Goal: Task Accomplishment & Management: Use online tool/utility

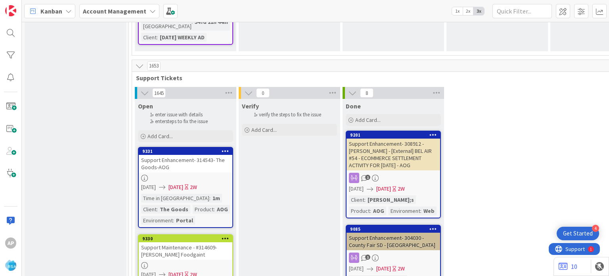
scroll to position [1694, 0]
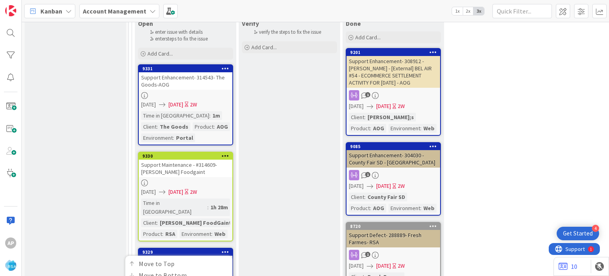
scroll to position [1776, 0]
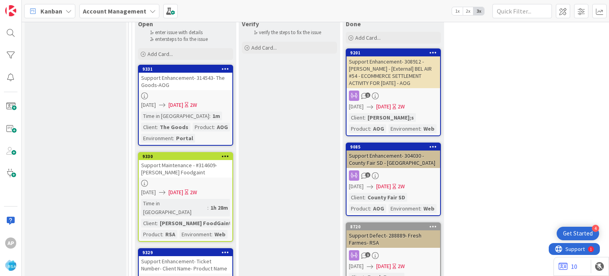
click at [221, 249] on div at bounding box center [225, 252] width 14 height 6
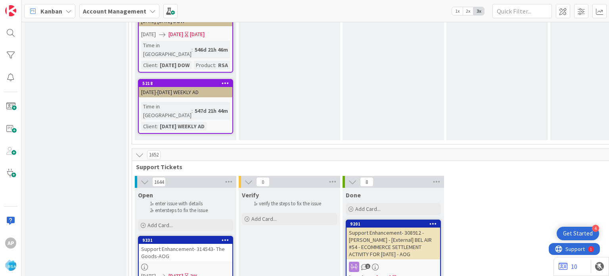
scroll to position [1518, 0]
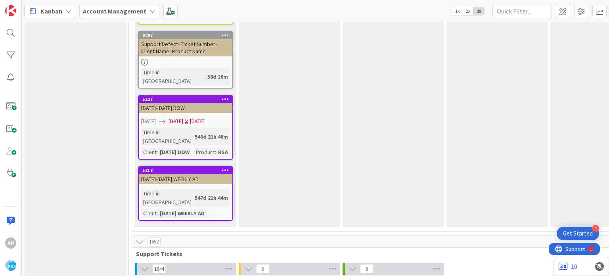
type textarea "x"
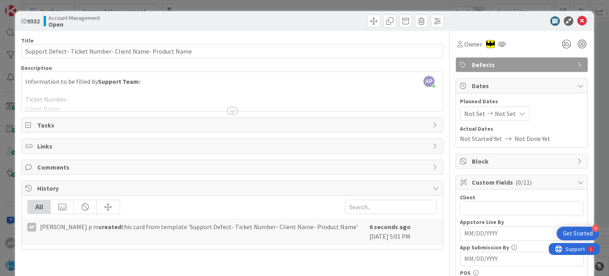
click at [230, 111] on div at bounding box center [232, 110] width 9 height 6
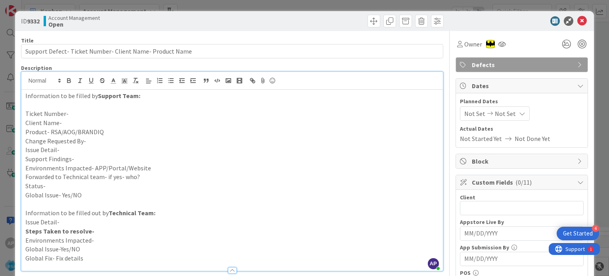
click at [80, 157] on p "Support Findings-" at bounding box center [231, 158] width 413 height 9
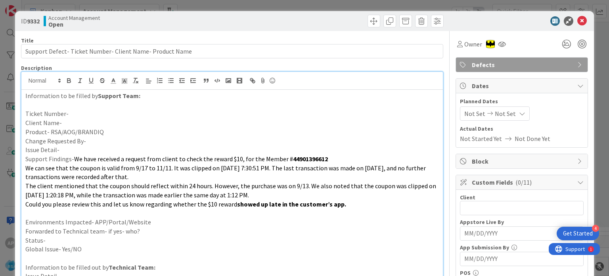
click at [65, 151] on p "Issue Detail-" at bounding box center [231, 149] width 413 height 9
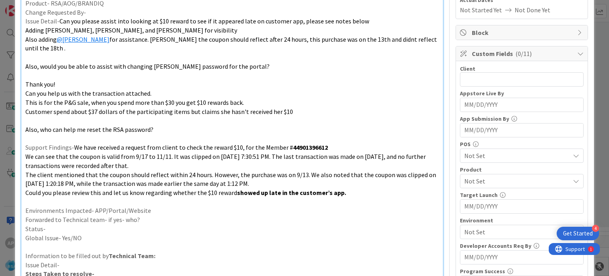
scroll to position [129, 0]
click at [151, 205] on p "Environments Impacted- APP/Portal/Website" at bounding box center [231, 209] width 413 height 9
click at [156, 214] on p "Forwarded to Technical team- if yes- who?" at bounding box center [231, 218] width 413 height 9
click at [133, 223] on p "Status-" at bounding box center [231, 227] width 413 height 9
click at [468, 85] on div "Client 0 / 32 Appstore Live By Navigate forward to interact with the calendar a…" at bounding box center [522, 201] width 124 height 275
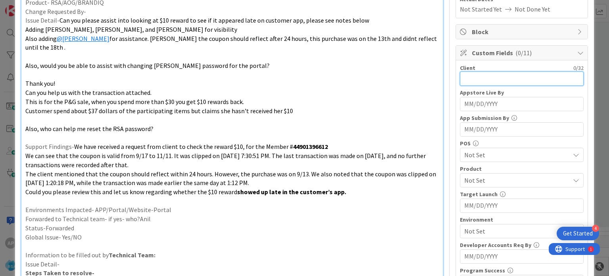
click at [477, 77] on input "text" at bounding box center [522, 78] width 124 height 14
type input "Tonny's Fresh Market"
click at [492, 178] on span "Not Set" at bounding box center [516, 180] width 105 height 10
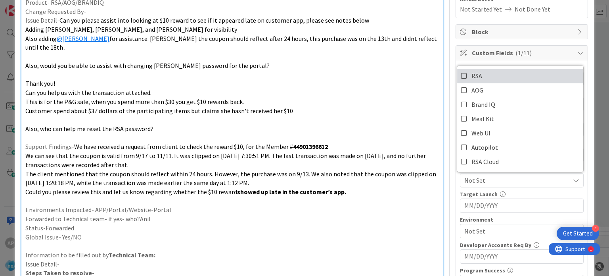
click at [471, 74] on span "RSA" at bounding box center [476, 76] width 11 height 12
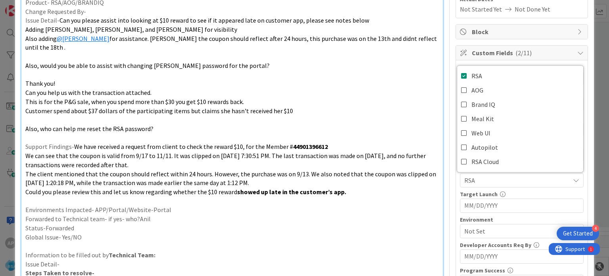
click at [410, 196] on p at bounding box center [231, 200] width 413 height 9
click at [479, 227] on span "Not Set" at bounding box center [516, 231] width 105 height 10
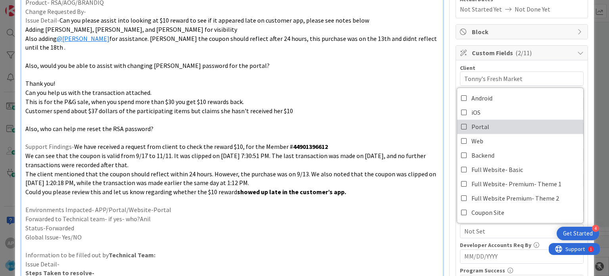
click at [473, 125] on span "Portal" at bounding box center [480, 127] width 18 height 12
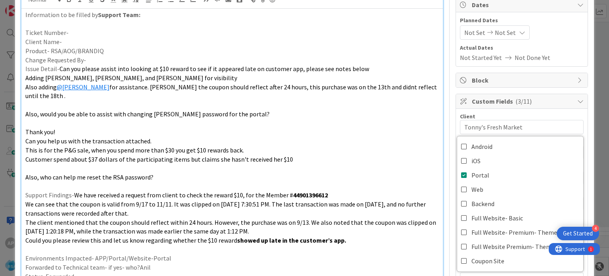
scroll to position [41, 0]
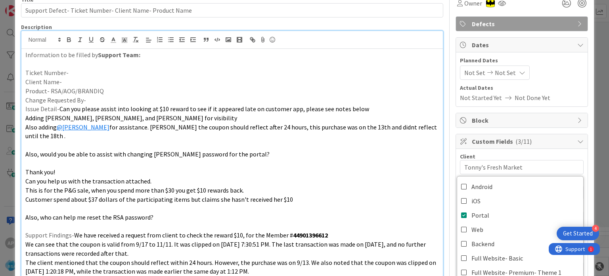
click at [471, 77] on div "Not Set Not Set" at bounding box center [495, 72] width 70 height 14
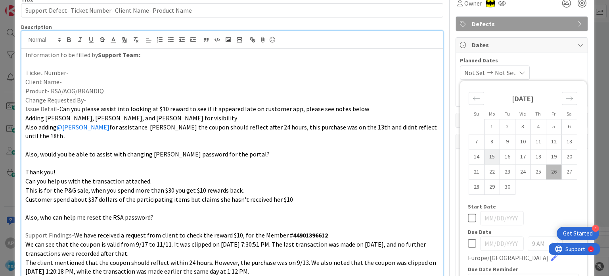
click at [484, 155] on td "15" at bounding box center [491, 156] width 15 height 15
type input "[DATE]"
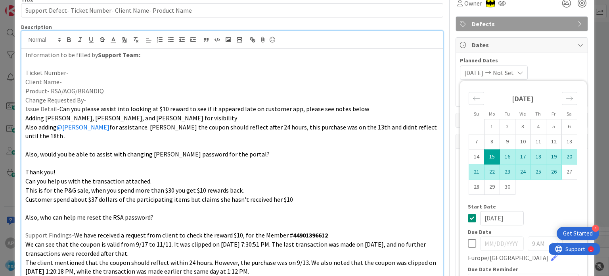
click at [549, 172] on td "26" at bounding box center [553, 171] width 15 height 15
type input "[DATE]"
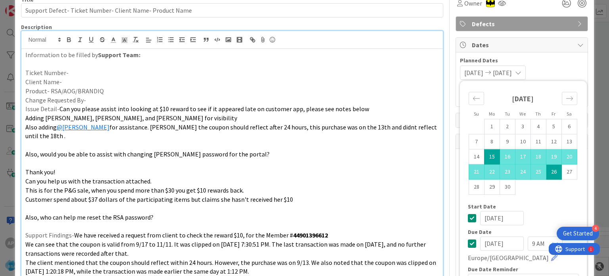
scroll to position [0, 0]
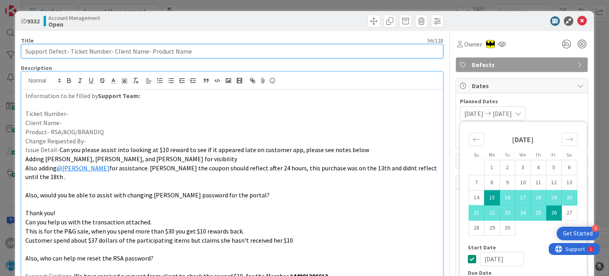
drag, startPoint x: 185, startPoint y: 51, endPoint x: 148, endPoint y: 56, distance: 37.1
click at [148, 56] on input "Support Defect- Ticket Number- Client Name- Product Name" at bounding box center [232, 51] width 422 height 14
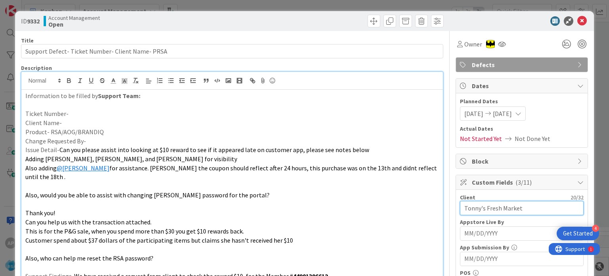
drag, startPoint x: 521, startPoint y: 212, endPoint x: 452, endPoint y: 213, distance: 69.4
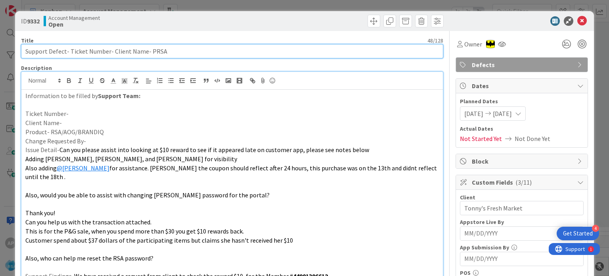
drag, startPoint x: 143, startPoint y: 51, endPoint x: 109, endPoint y: 51, distance: 33.3
click at [109, 51] on input "Support Defect- Ticket Number- Client Name- PRSA" at bounding box center [232, 51] width 422 height 14
paste input "Tonny's Fresh Market"
drag, startPoint x: 106, startPoint y: 52, endPoint x: 71, endPoint y: 50, distance: 34.6
click at [71, 50] on input "Support Defect- Ticket Number-Tonny's Fresh Market- PRSA" at bounding box center [232, 51] width 422 height 14
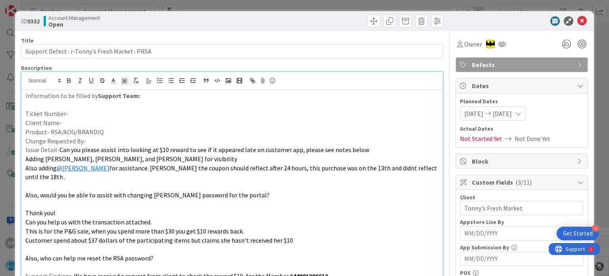
click at [67, 124] on p "Client Name-" at bounding box center [231, 122] width 413 height 9
click at [73, 115] on p "Ticket Number-" at bounding box center [231, 113] width 413 height 9
click at [70, 113] on p "Ticket Number-#314641" at bounding box center [231, 113] width 413 height 9
click at [70, 113] on p "Ticket Number-314641" at bounding box center [231, 113] width 413 height 9
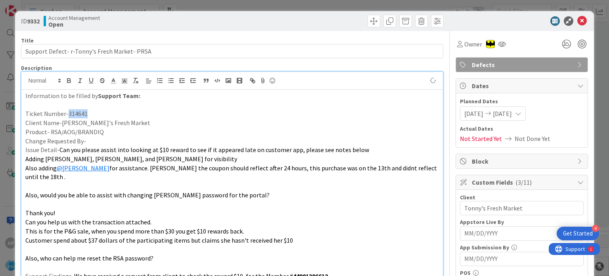
copy p "314641"
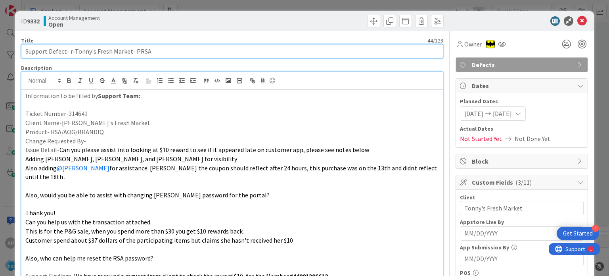
click at [70, 50] on input "Support Defect- r-Tonny's Fresh Market- PRSA" at bounding box center [232, 51] width 422 height 14
paste input "314641"
type input "Support Defect- 314641-Tonny's Fresh Market- PRSA"
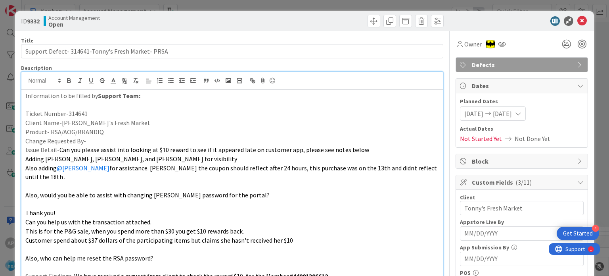
click at [125, 140] on p "Change Requested By-" at bounding box center [231, 140] width 413 height 9
click at [577, 22] on icon at bounding box center [582, 21] width 10 height 10
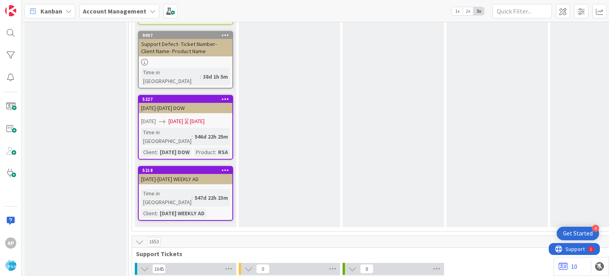
type textarea "x"
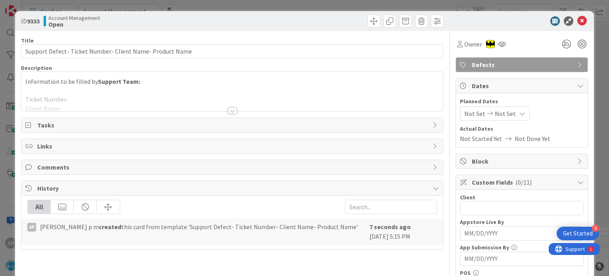
click at [228, 108] on div at bounding box center [232, 110] width 9 height 6
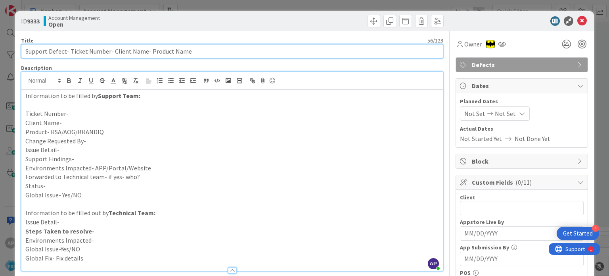
drag, startPoint x: 70, startPoint y: 50, endPoint x: 100, endPoint y: 50, distance: 29.3
click at [100, 50] on input "Support Defect- Ticket Number- Client Name- Product Name" at bounding box center [232, 51] width 422 height 14
drag, startPoint x: 108, startPoint y: 51, endPoint x: 69, endPoint y: 54, distance: 39.0
click at [69, 54] on input "Support Defect- Ticket Number- Client Name- Product Name" at bounding box center [232, 51] width 422 height 14
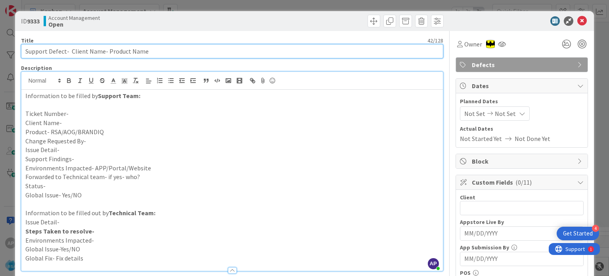
drag, startPoint x: 105, startPoint y: 51, endPoint x: 68, endPoint y: 55, distance: 36.7
click at [68, 55] on input "Support Defect- Client Name- Product Name" at bounding box center [232, 51] width 422 height 14
click at [111, 54] on input "Support Defect- [PERSON_NAME]'s Fresh Mrket- Product Name" at bounding box center [232, 51] width 422 height 14
click at [69, 49] on input "Support Defect- Tonny's Fresh Market- Product Name" at bounding box center [232, 51] width 422 height 14
drag, startPoint x: 184, startPoint y: 54, endPoint x: 130, endPoint y: 55, distance: 53.5
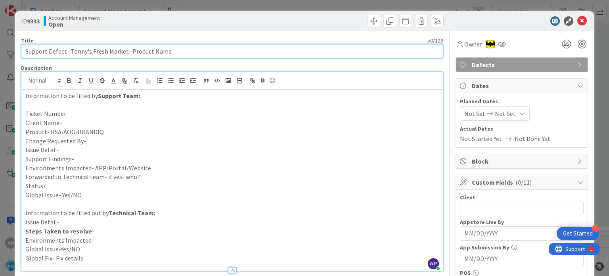
click at [130, 55] on input "Support Defect- Tonny's Fresh Market- Product Name" at bounding box center [232, 51] width 422 height 14
click at [68, 52] on input "Support Defect- Tonny's Fresh Market- RSA" at bounding box center [232, 51] width 422 height 14
drag, startPoint x: 70, startPoint y: 51, endPoint x: 125, endPoint y: 54, distance: 55.6
click at [125, 54] on input "Support Defect- Tonny's Fresh Market- RSA" at bounding box center [232, 51] width 422 height 14
type input "Support Defect- Tonny's Fresh Market- RSA"
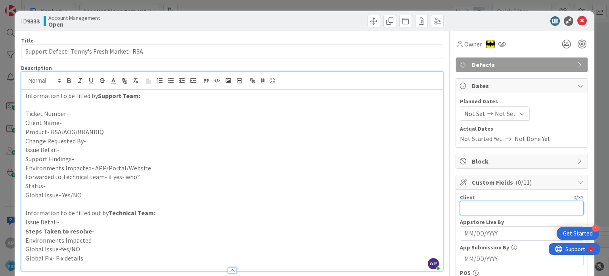
click at [490, 212] on input "text" at bounding box center [522, 208] width 124 height 14
paste input "onny's Fresh Market-"
type input "Tonny's Fresh Market"
click at [69, 120] on p "Client Name-" at bounding box center [231, 122] width 413 height 9
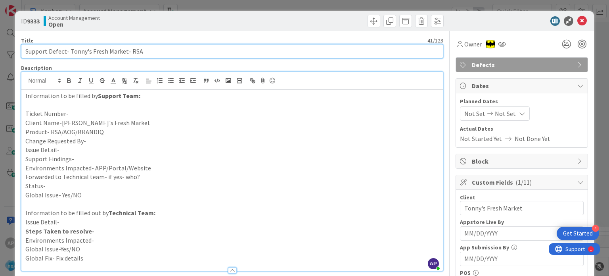
click at [69, 52] on input "Support Defect- Tonny's Fresh Market- RSA" at bounding box center [232, 51] width 422 height 14
type input "Support Defect- 314638-Tonny's Fresh Market- RSA"
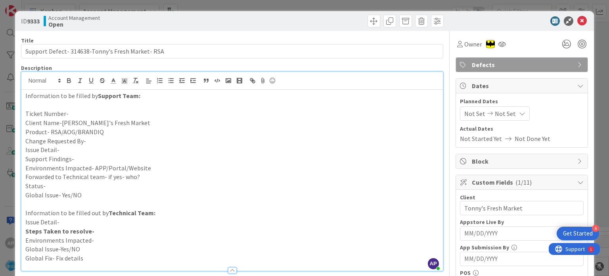
click at [485, 114] on icon at bounding box center [490, 114] width 10 height 6
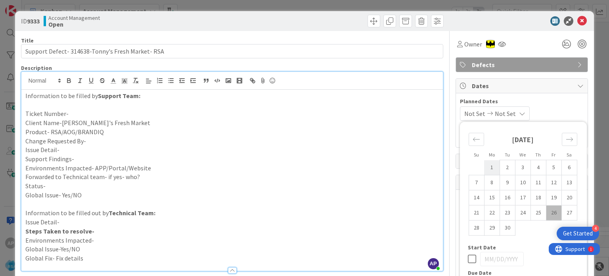
click at [484, 170] on td "1" at bounding box center [491, 167] width 15 height 15
type input "[DATE]"
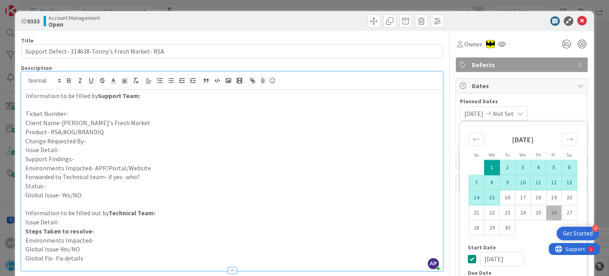
click at [486, 197] on td "15" at bounding box center [491, 197] width 15 height 15
type input "[DATE]"
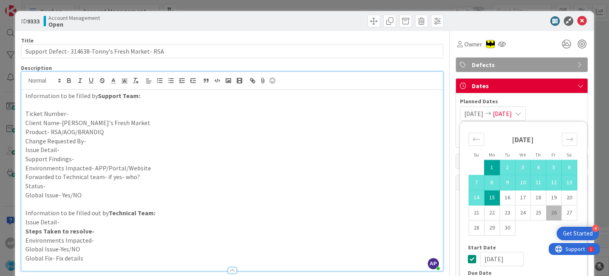
click at [549, 211] on td "26" at bounding box center [553, 212] width 15 height 15
type input "[DATE]"
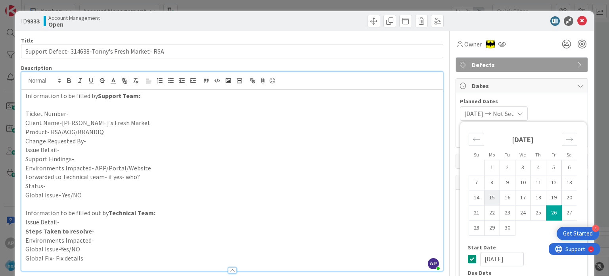
click at [486, 200] on td "15" at bounding box center [491, 197] width 15 height 15
type input "[DATE]"
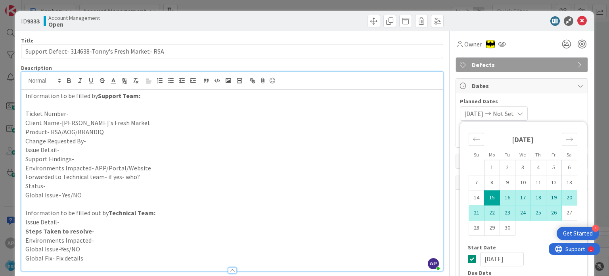
click at [549, 212] on td "26" at bounding box center [553, 212] width 15 height 15
type input "[DATE]"
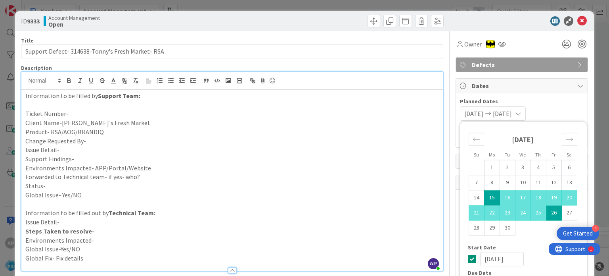
click at [343, 182] on p "Status-" at bounding box center [231, 185] width 413 height 9
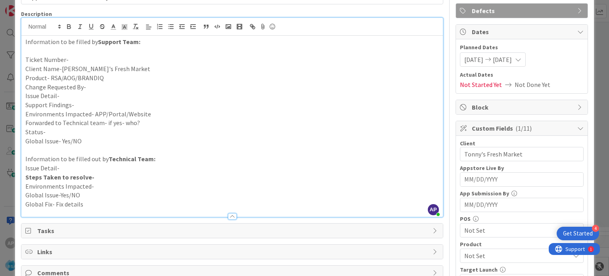
scroll to position [53, 0]
click at [98, 88] on p "Change Requested By-" at bounding box center [231, 87] width 413 height 9
click at [473, 253] on span "Not Set" at bounding box center [516, 256] width 105 height 10
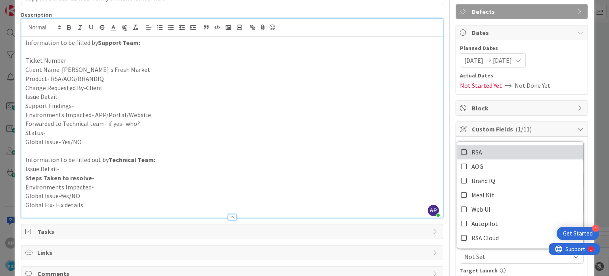
click at [461, 153] on icon at bounding box center [464, 152] width 6 height 12
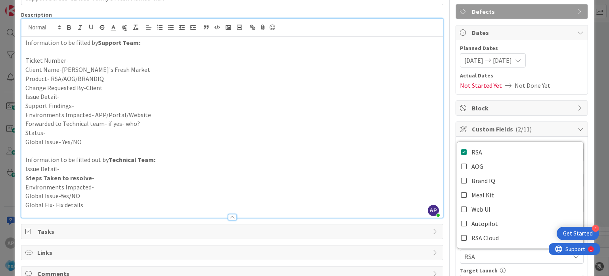
click at [390, 173] on p "Steps Taken to resolve-" at bounding box center [231, 177] width 413 height 9
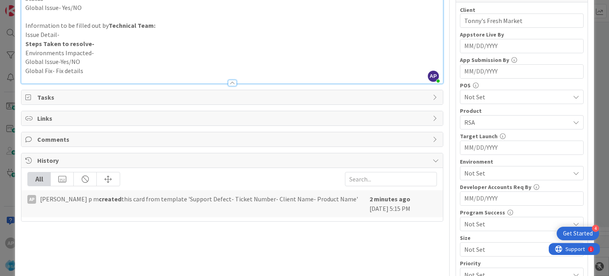
scroll to position [188, 0]
click at [474, 174] on span "Not Set" at bounding box center [516, 172] width 105 height 10
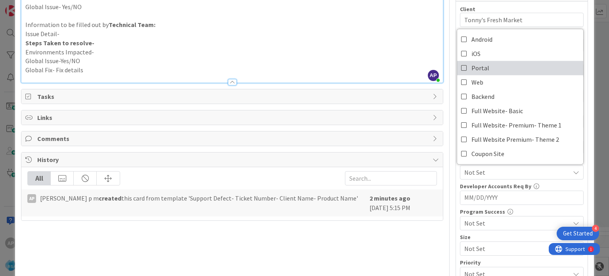
click at [461, 69] on icon at bounding box center [464, 68] width 6 height 12
click at [411, 49] on p "Environments Impacted-" at bounding box center [231, 52] width 413 height 9
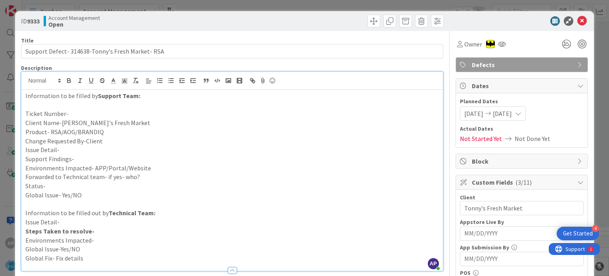
scroll to position [0, 0]
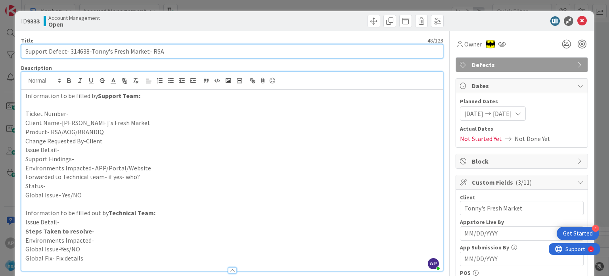
click at [81, 50] on input "Support Defect- 314638-Tonny's Fresh Market- RSA" at bounding box center [232, 51] width 422 height 14
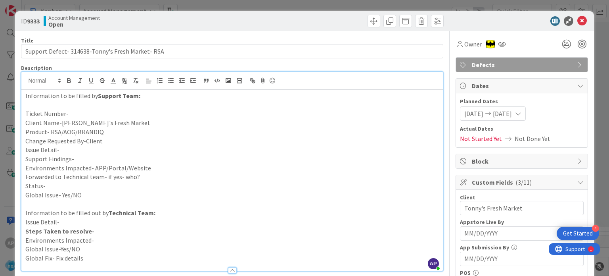
click at [77, 112] on p "Ticket Number-" at bounding box center [231, 113] width 413 height 9
click at [105, 132] on p "Product- RSA/AOG/BRANDIQ" at bounding box center [231, 131] width 413 height 9
click at [78, 151] on p "Issue Detail-" at bounding box center [231, 149] width 413 height 9
click at [164, 163] on p "Environments Impacted- APP/Portal/Website" at bounding box center [231, 167] width 413 height 9
click at [141, 179] on p "Forwarded to Technical team- if yes- who?" at bounding box center [231, 176] width 413 height 9
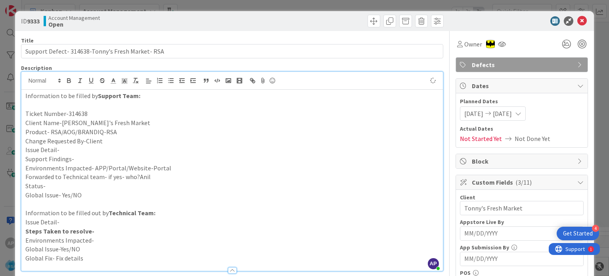
click at [116, 182] on p "Status-" at bounding box center [231, 185] width 413 height 9
click at [77, 149] on p "Issue Detail-" at bounding box center [231, 149] width 413 height 9
click at [83, 158] on p "Support Findings-" at bounding box center [231, 158] width 413 height 9
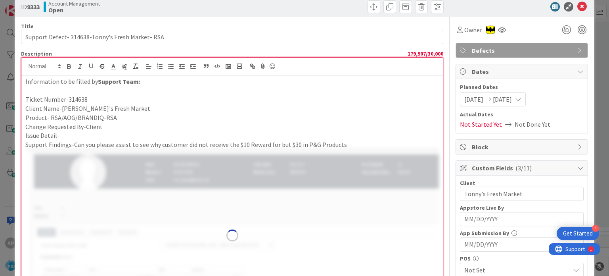
scroll to position [12, 0]
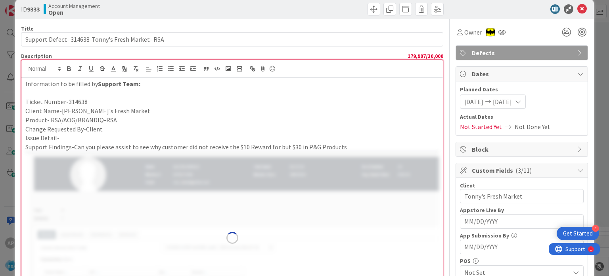
click at [67, 138] on p "Issue Detail-" at bounding box center [231, 137] width 413 height 9
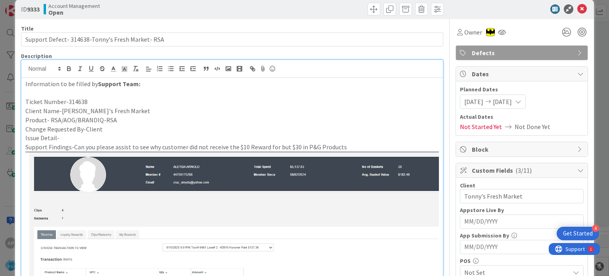
click at [67, 138] on p "Issue Detail-" at bounding box center [231, 137] width 413 height 9
click at [74, 147] on p "Support Findings-Can you please assist to see why customer did not receive the …" at bounding box center [231, 146] width 413 height 9
click at [61, 136] on p "Issue Detail-" at bounding box center [231, 137] width 413 height 9
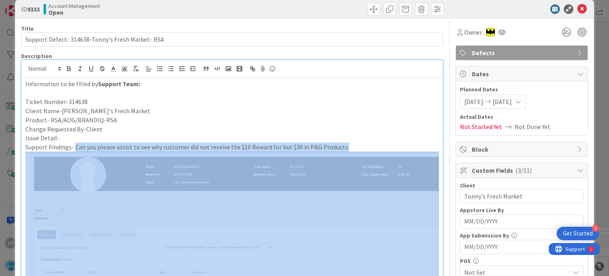
drag, startPoint x: 75, startPoint y: 146, endPoint x: 316, endPoint y: 154, distance: 240.4
click at [316, 154] on div "Information to be filled by Support Team: Ticket Number-314638 Client Name-Tonn…" at bounding box center [231, 254] width 421 height 353
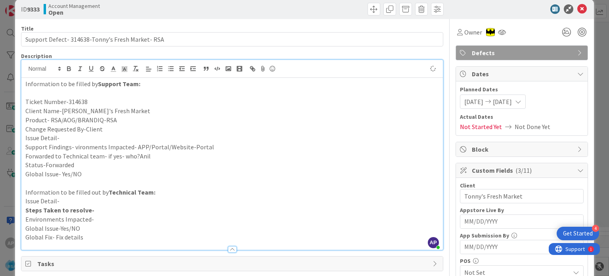
click at [163, 136] on p "Issue Detail-" at bounding box center [231, 137] width 413 height 9
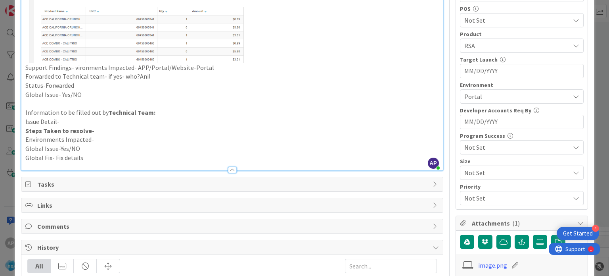
scroll to position [247, 0]
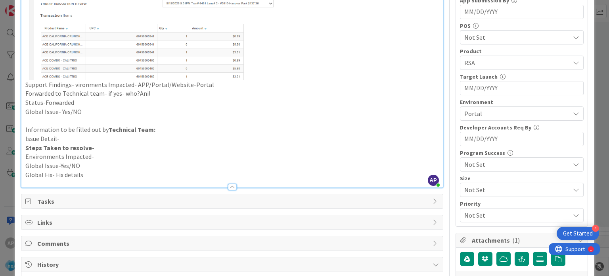
click at [74, 82] on p "Support Findings- vironments Impacted- APP/Portal/Website-Portal" at bounding box center [231, 84] width 413 height 9
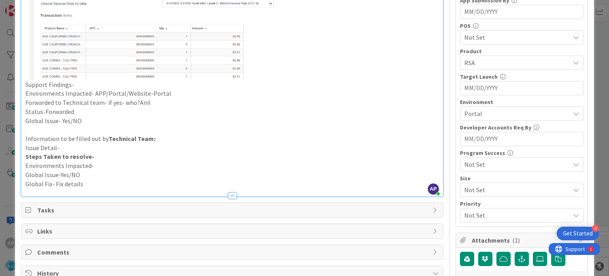
click at [81, 81] on p "Support Findings-" at bounding box center [231, 84] width 413 height 9
click at [26, 82] on p "Support Findings-" at bounding box center [231, 84] width 413 height 9
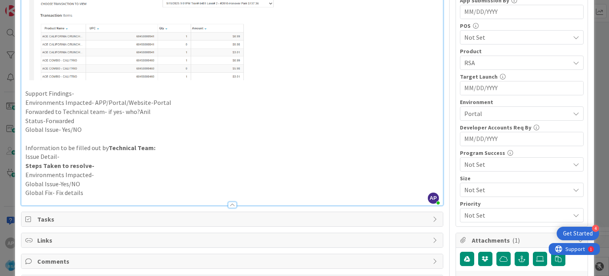
scroll to position [0, 0]
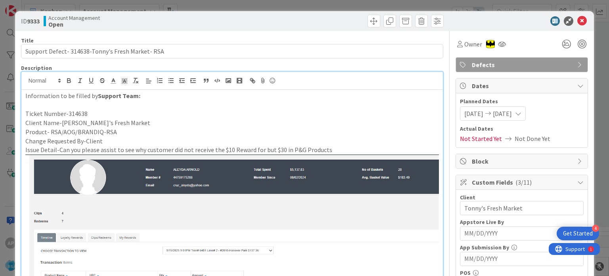
click at [38, 21] on b "9333" at bounding box center [33, 21] width 13 height 8
copy b "9333"
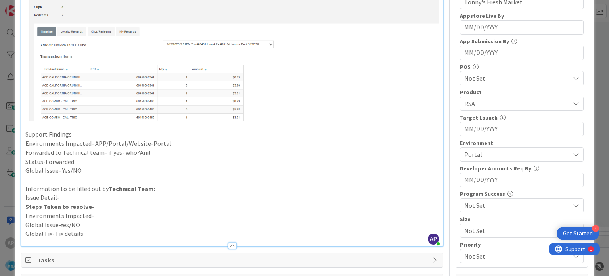
scroll to position [205, 0]
click at [82, 130] on p "Support Findings-" at bounding box center [231, 134] width 413 height 9
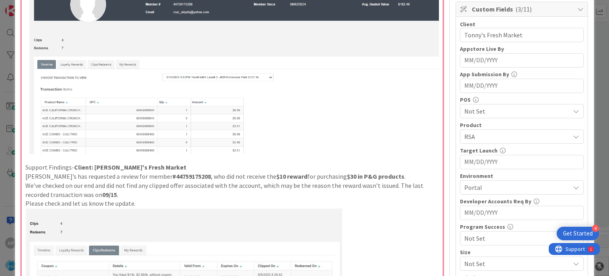
scroll to position [173, 0]
drag, startPoint x: 161, startPoint y: 165, endPoint x: 74, endPoint y: 165, distance: 86.4
click at [74, 165] on p "Support Findings- Client: [PERSON_NAME]'s Fresh Market" at bounding box center [231, 167] width 413 height 9
click at [27, 172] on p "[PERSON_NAME]’s has requested a review for member #44759175208 , who did not re…" at bounding box center [231, 176] width 413 height 9
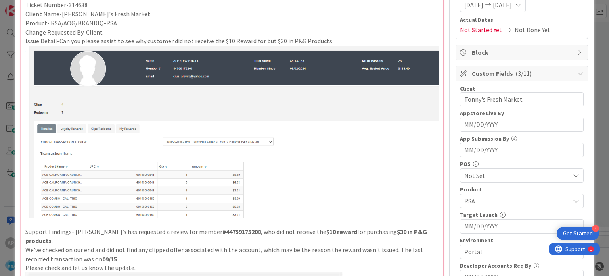
scroll to position [0, 0]
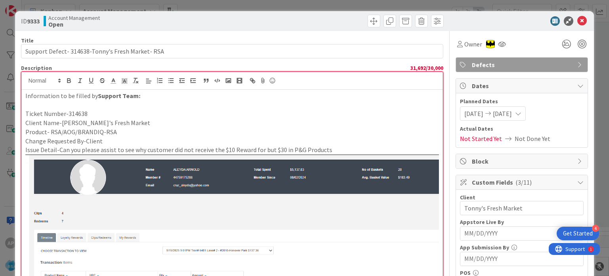
click at [140, 131] on p "Product- RSA/AOG/BRANDIQ-RSA" at bounding box center [231, 131] width 413 height 9
click at [577, 23] on icon at bounding box center [582, 21] width 10 height 10
